Goal: Task Accomplishment & Management: Complete application form

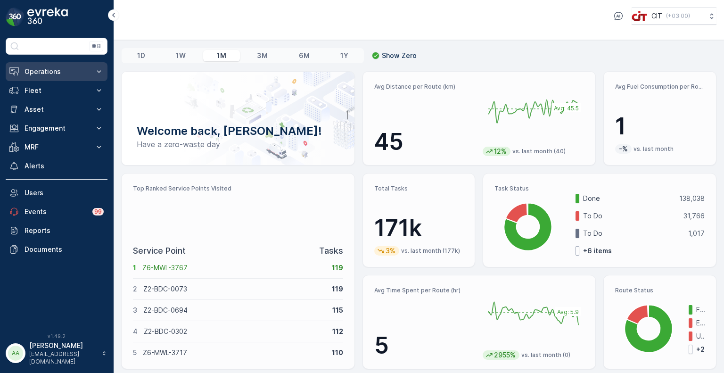
click at [53, 73] on p "Operations" at bounding box center [57, 71] width 64 height 9
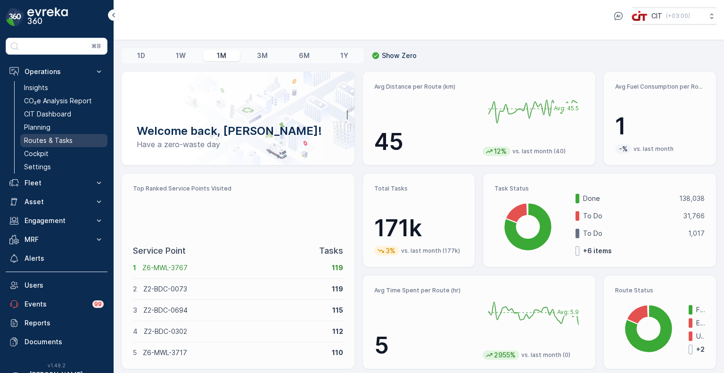
click at [44, 141] on p "Routes & Tasks" at bounding box center [48, 140] width 49 height 9
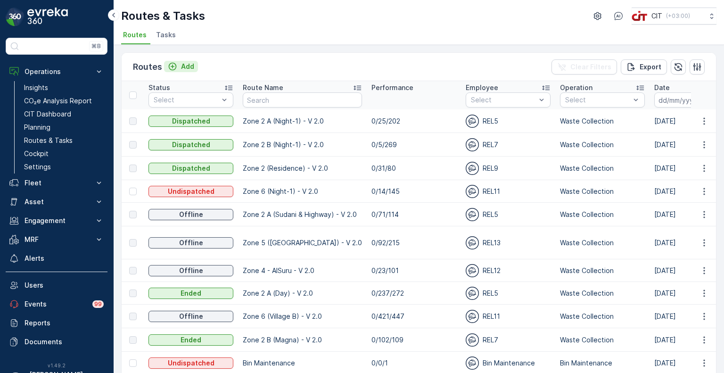
click at [179, 65] on div "Add" at bounding box center [181, 66] width 26 height 9
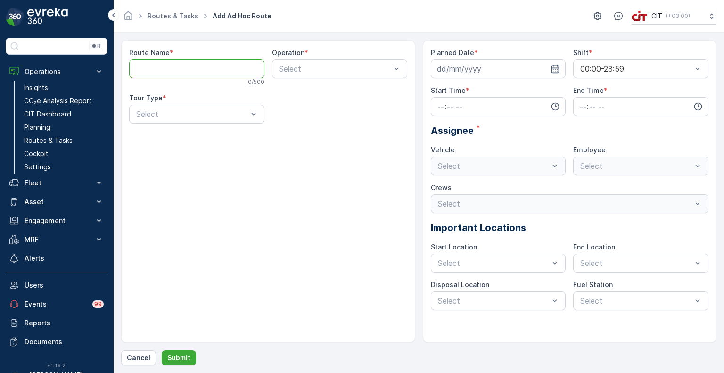
click at [179, 65] on Name "Route Name" at bounding box center [196, 68] width 135 height 19
type Name "[PERSON_NAME]-ALD-Aldrees"
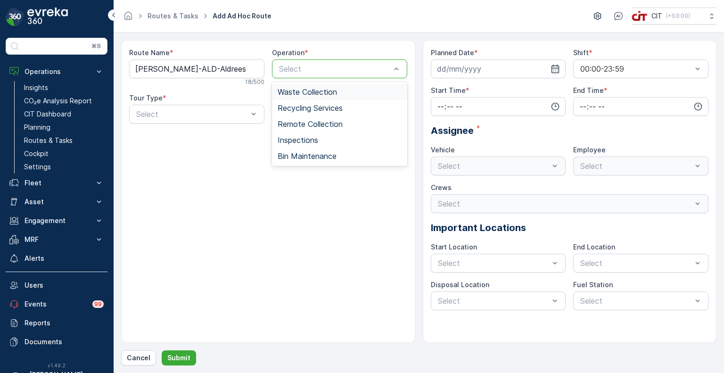
click at [304, 93] on span "Waste Collection" at bounding box center [307, 92] width 59 height 8
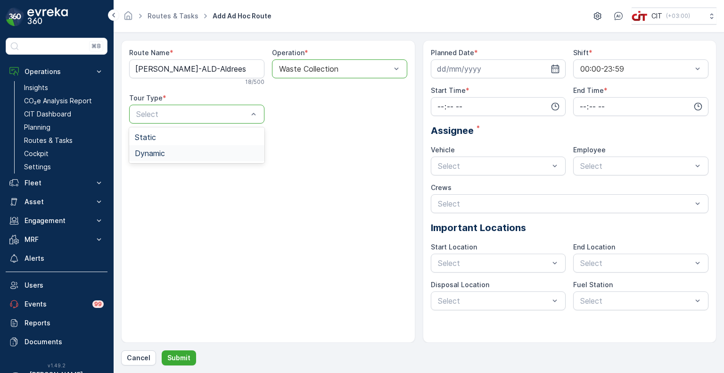
click at [168, 152] on div "Dynamic" at bounding box center [197, 153] width 124 height 8
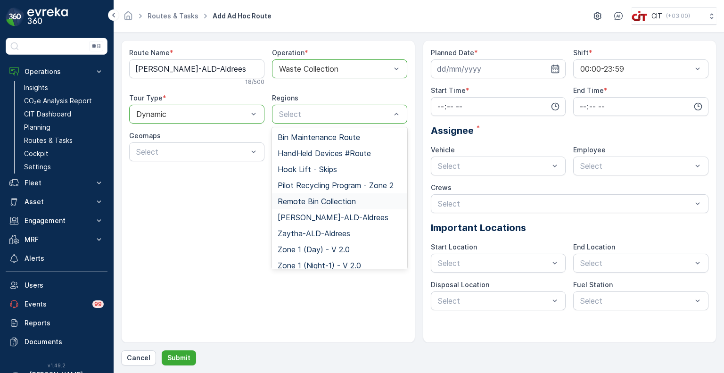
click at [302, 197] on span "Remote Bin Collection" at bounding box center [317, 201] width 78 height 8
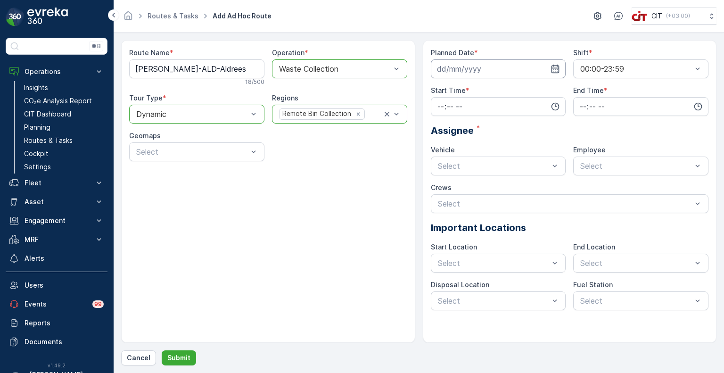
click at [457, 75] on input at bounding box center [498, 68] width 135 height 19
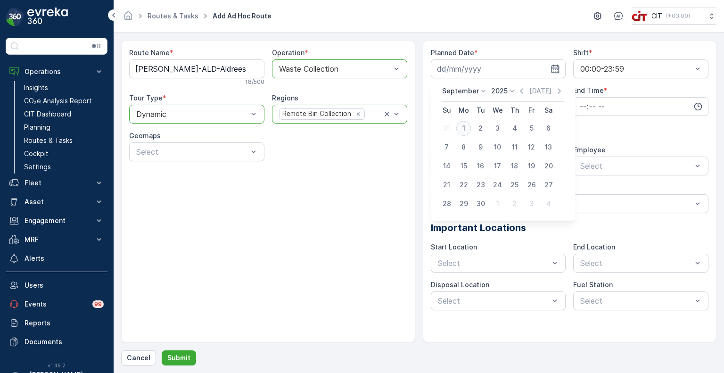
click at [464, 131] on div "1" at bounding box center [463, 128] width 15 height 15
type input "[DATE]"
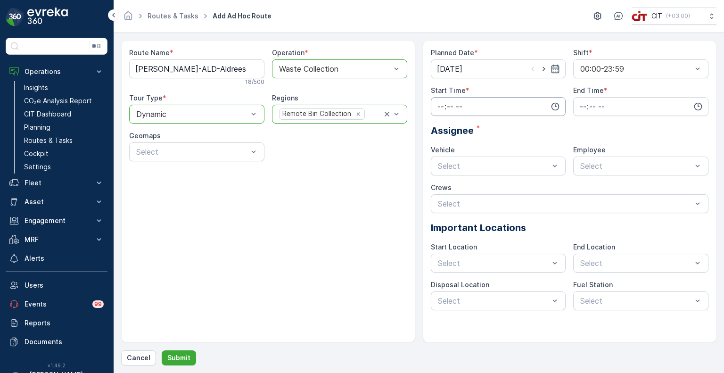
click at [464, 110] on input "time" at bounding box center [498, 106] width 135 height 19
click at [441, 203] on span "18" at bounding box center [440, 201] width 8 height 9
type input "18:00"
click at [603, 106] on input "time" at bounding box center [640, 106] width 135 height 19
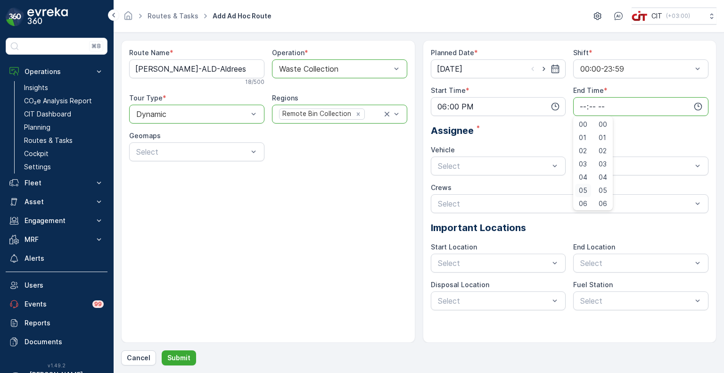
scroll to position [226, 0]
click at [584, 202] on span "23" at bounding box center [583, 201] width 8 height 9
click at [607, 202] on span "59" at bounding box center [602, 201] width 8 height 9
type input "23:59"
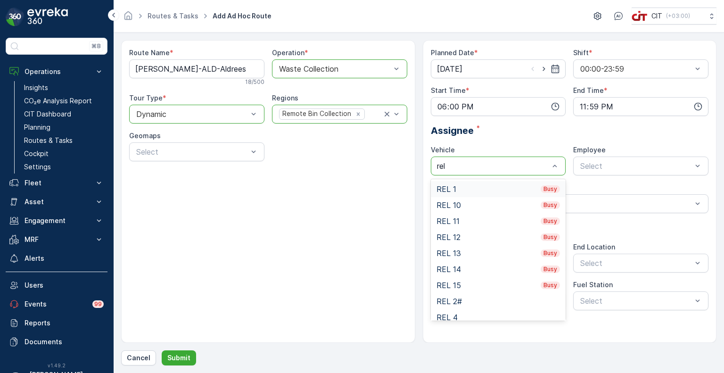
type input "rel 6"
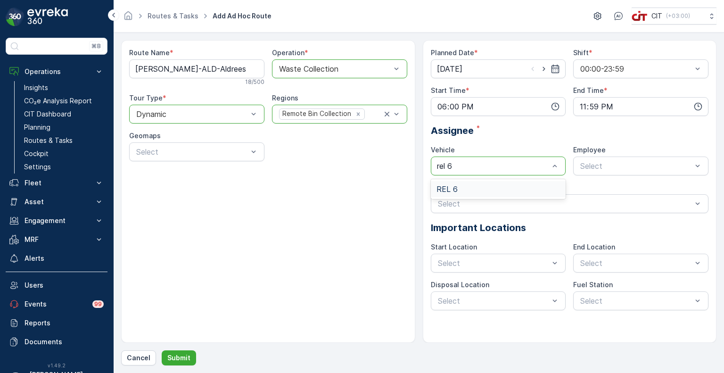
click at [471, 184] on div "REL 6" at bounding box center [498, 189] width 135 height 16
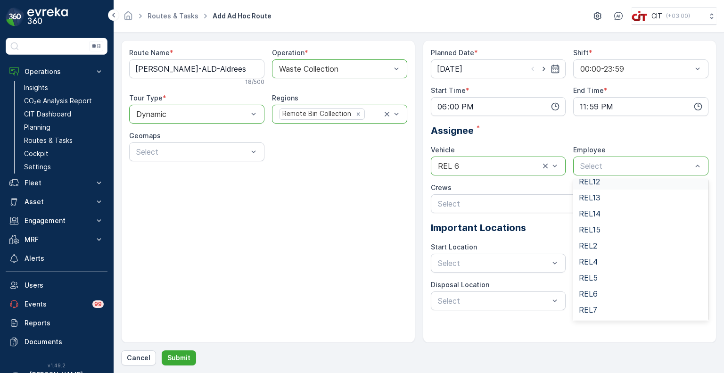
scroll to position [105, 0]
click at [604, 288] on div "REL6" at bounding box center [641, 292] width 124 height 8
click at [183, 355] on p "Submit" at bounding box center [178, 357] width 23 height 9
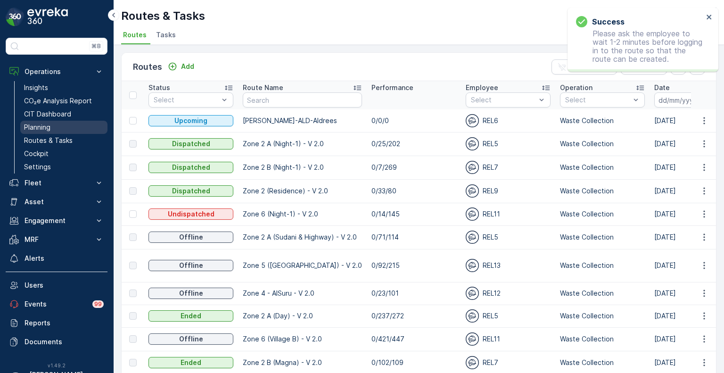
click at [45, 125] on p "Planning" at bounding box center [37, 127] width 26 height 9
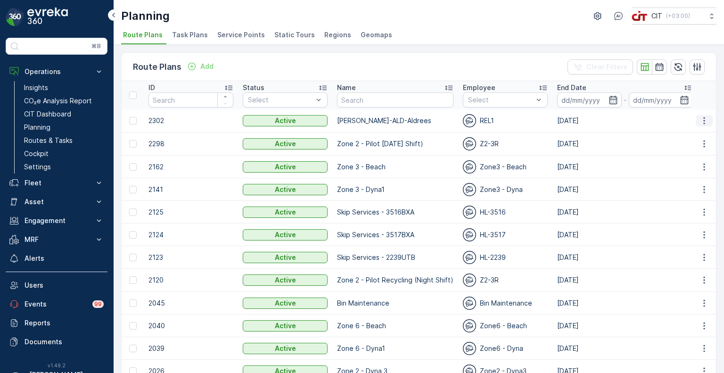
click at [702, 118] on icon "button" at bounding box center [703, 120] width 9 height 9
click at [689, 131] on span "Edit Route Plan" at bounding box center [695, 133] width 49 height 9
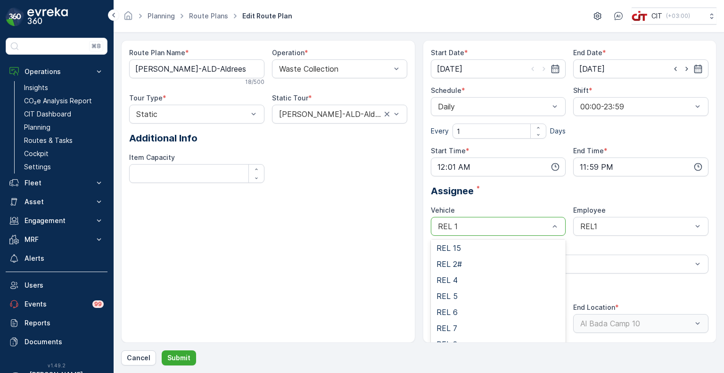
scroll to position [130, 0]
click at [458, 310] on div "REL 6" at bounding box center [498, 311] width 124 height 8
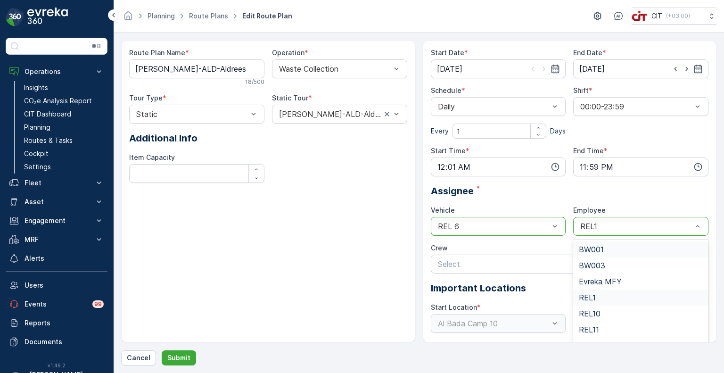
click at [605, 231] on div "REL1" at bounding box center [640, 226] width 135 height 19
click at [598, 320] on div "REL6" at bounding box center [641, 322] width 124 height 8
click at [173, 355] on p "Submit" at bounding box center [178, 357] width 23 height 9
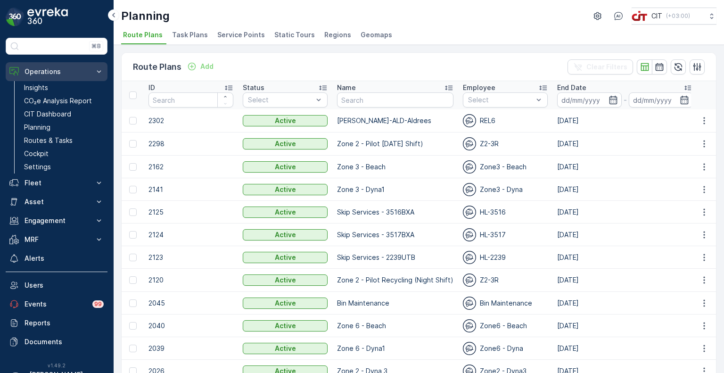
click at [98, 69] on icon at bounding box center [98, 71] width 9 height 9
